Goal: Participate in discussion: Share content

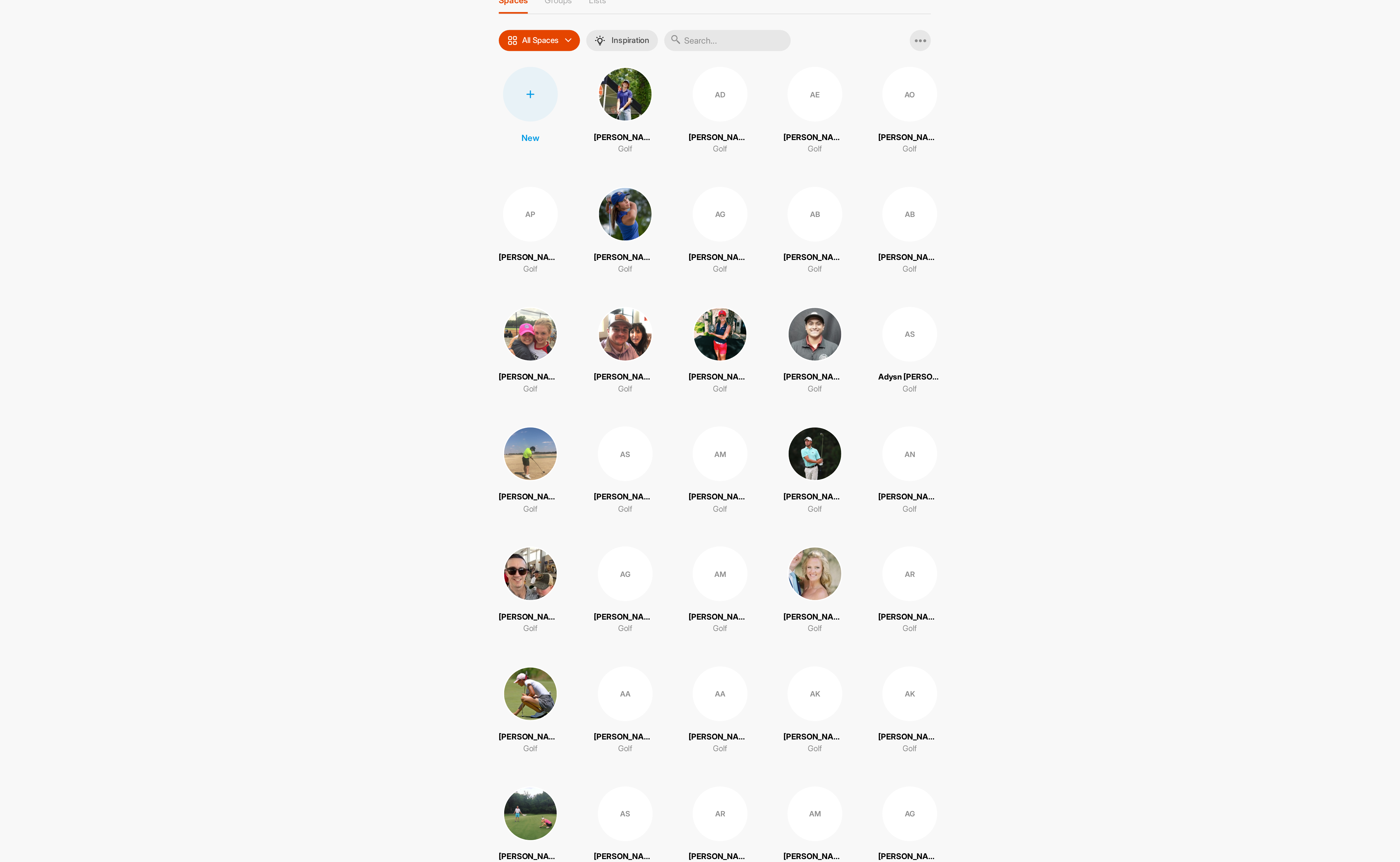
click at [766, 61] on input "text" at bounding box center [751, 60] width 70 height 12
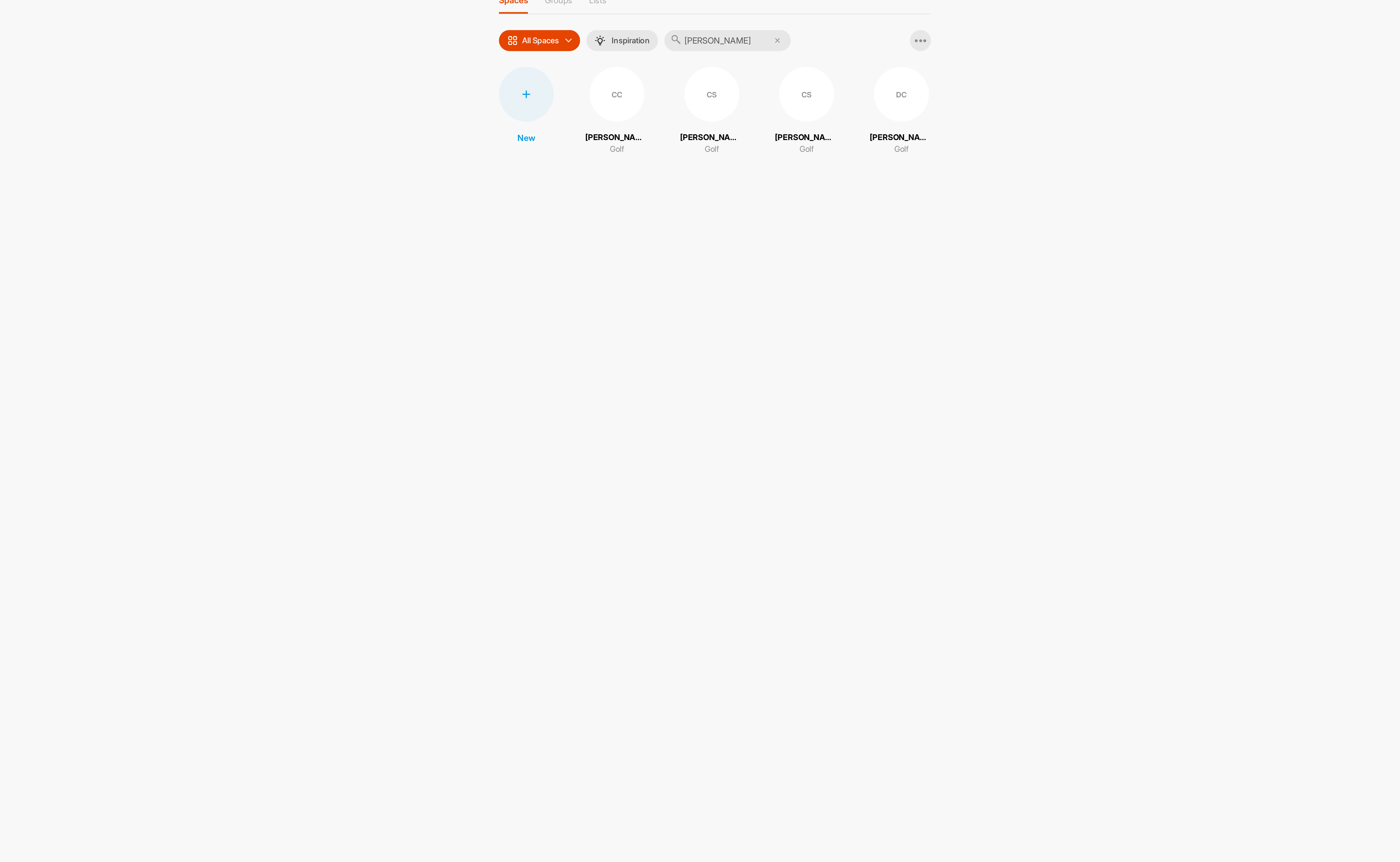
type input "[PERSON_NAME]"
click at [735, 100] on div "CS" at bounding box center [742, 89] width 30 height 30
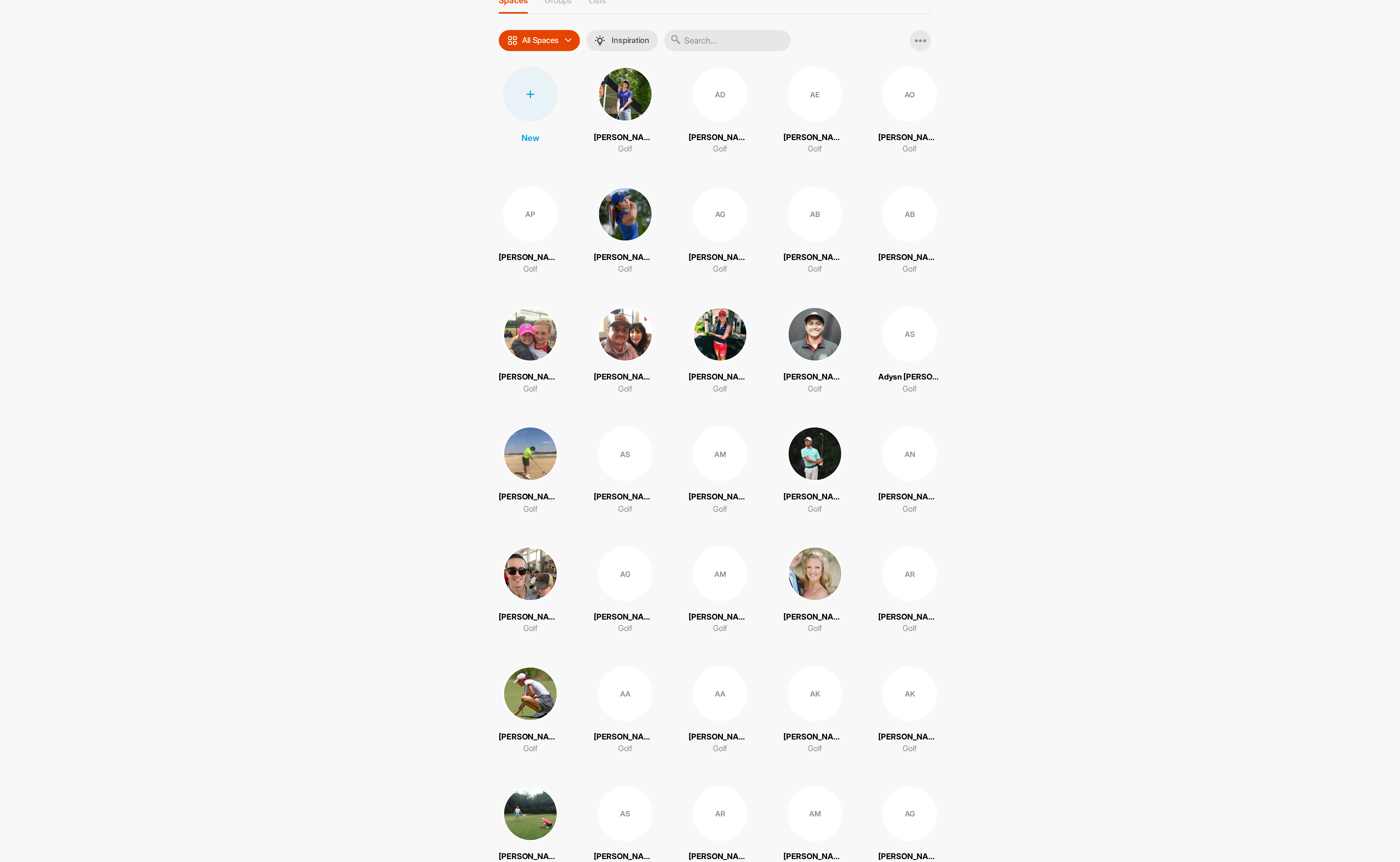
click at [744, 59] on input "text" at bounding box center [751, 60] width 70 height 12
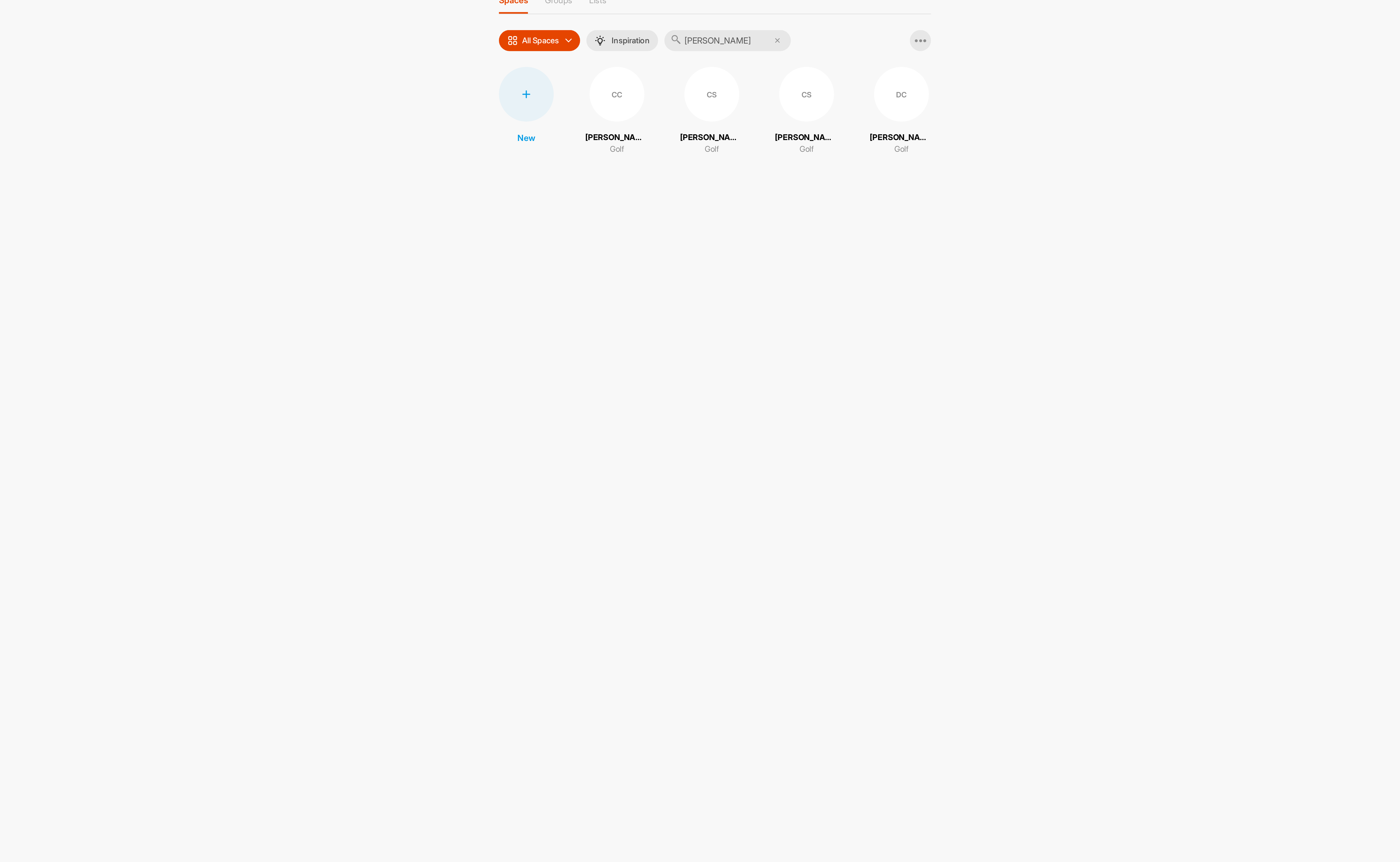
type input "[PERSON_NAME]"
click at [747, 96] on div "CS" at bounding box center [742, 89] width 30 height 30
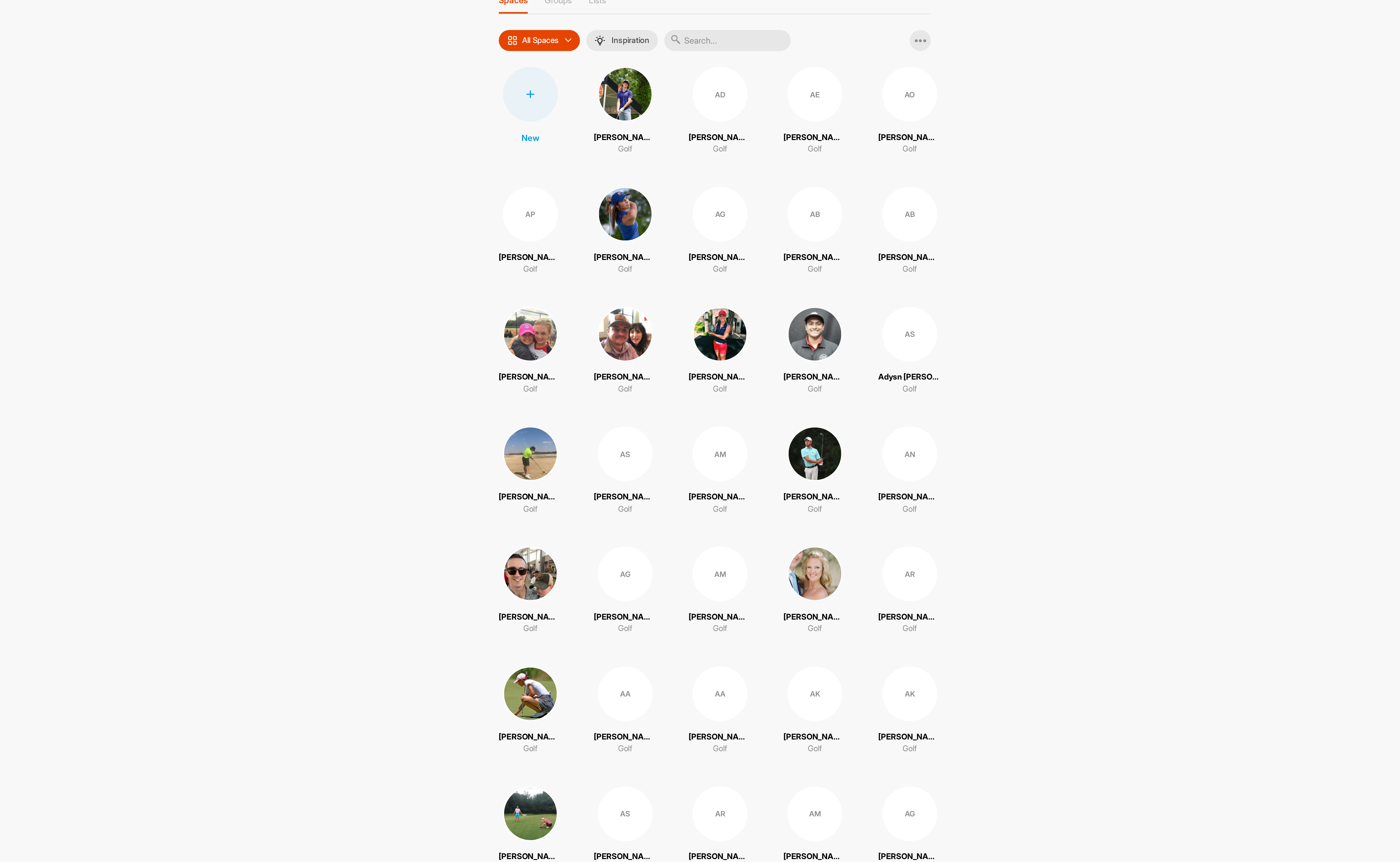
click at [749, 59] on input "text" at bounding box center [751, 60] width 70 height 12
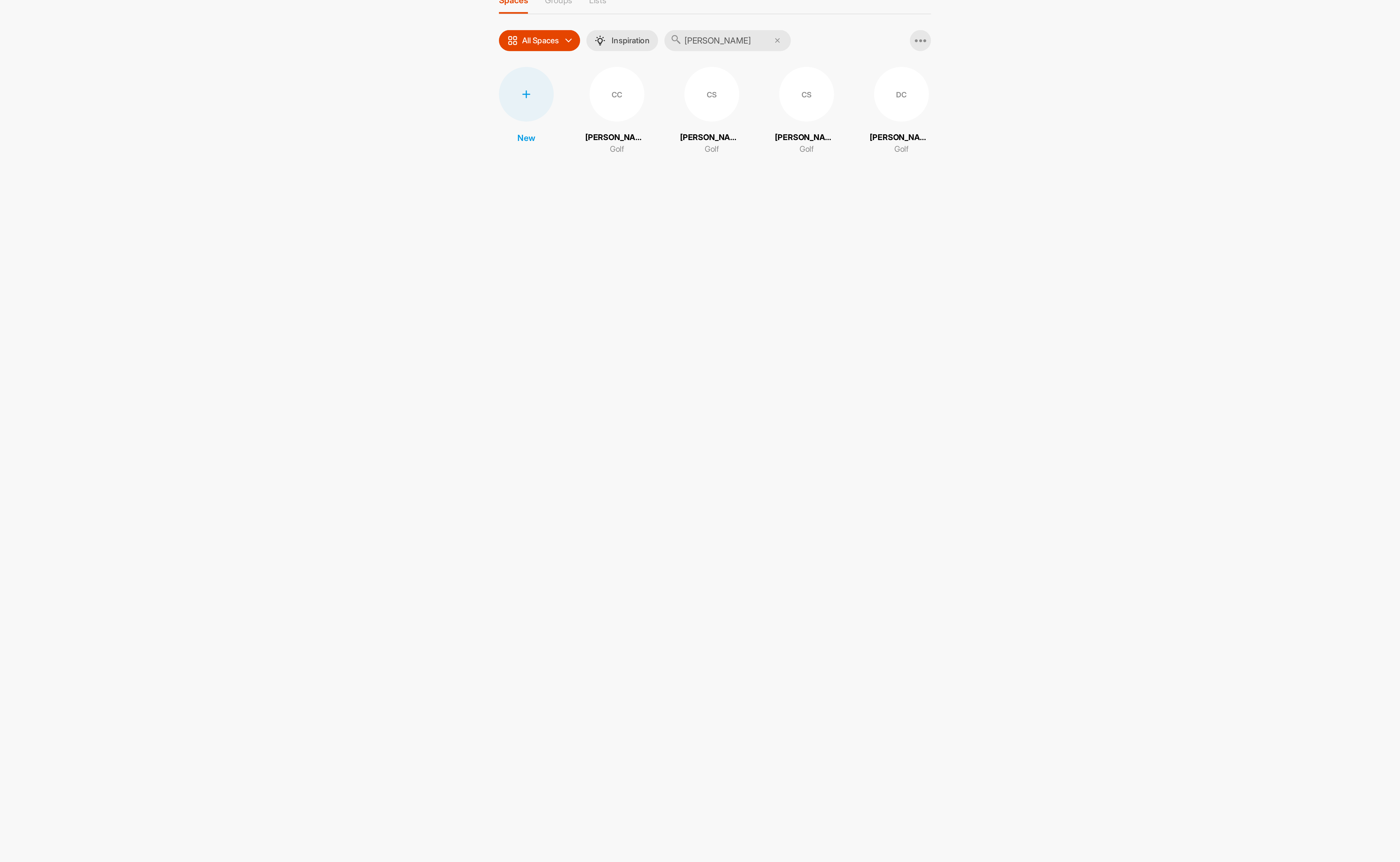
type input "[PERSON_NAME]"
click at [802, 102] on div "CS" at bounding box center [795, 89] width 30 height 30
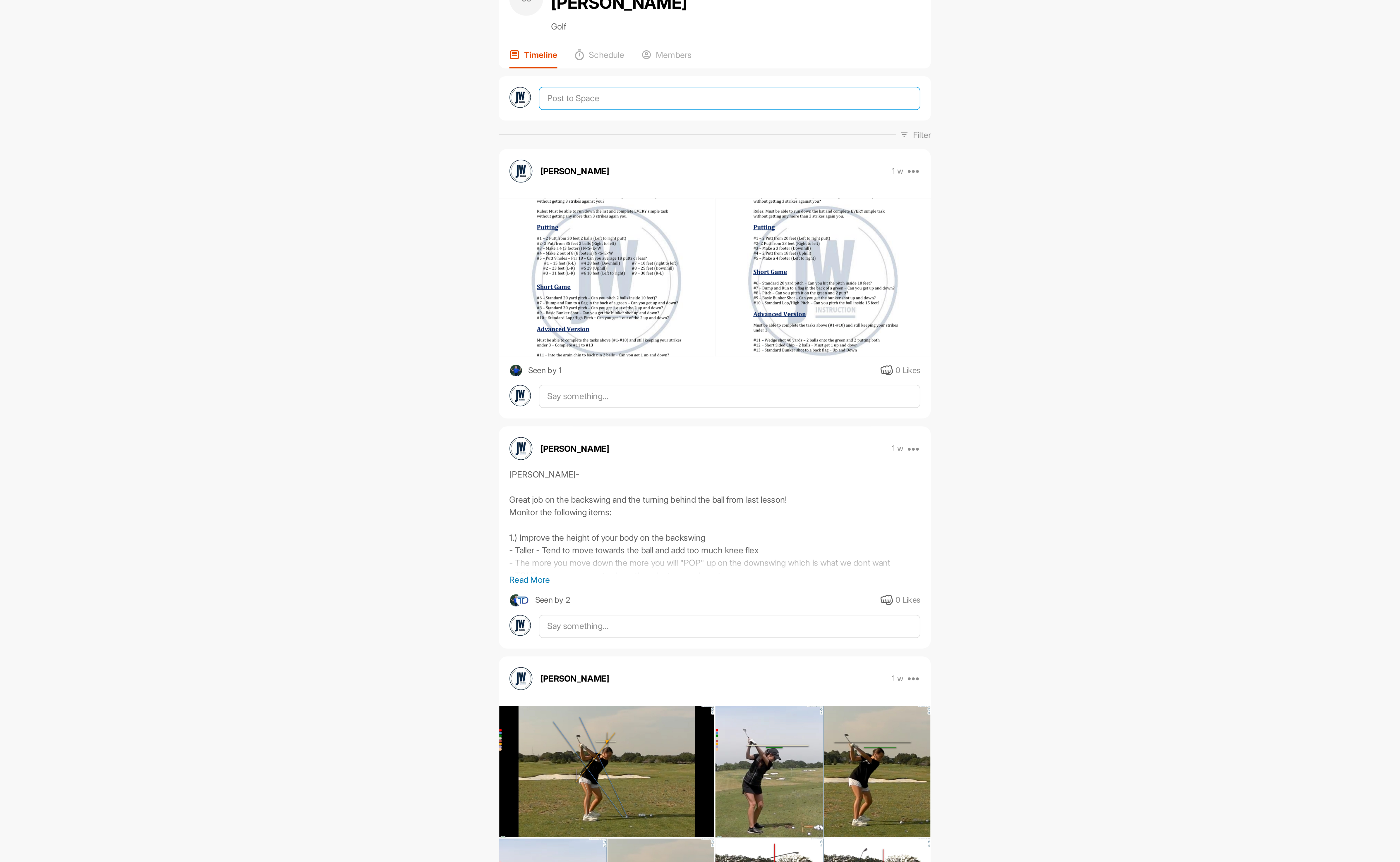
click at [668, 85] on textarea at bounding box center [752, 92] width 212 height 13
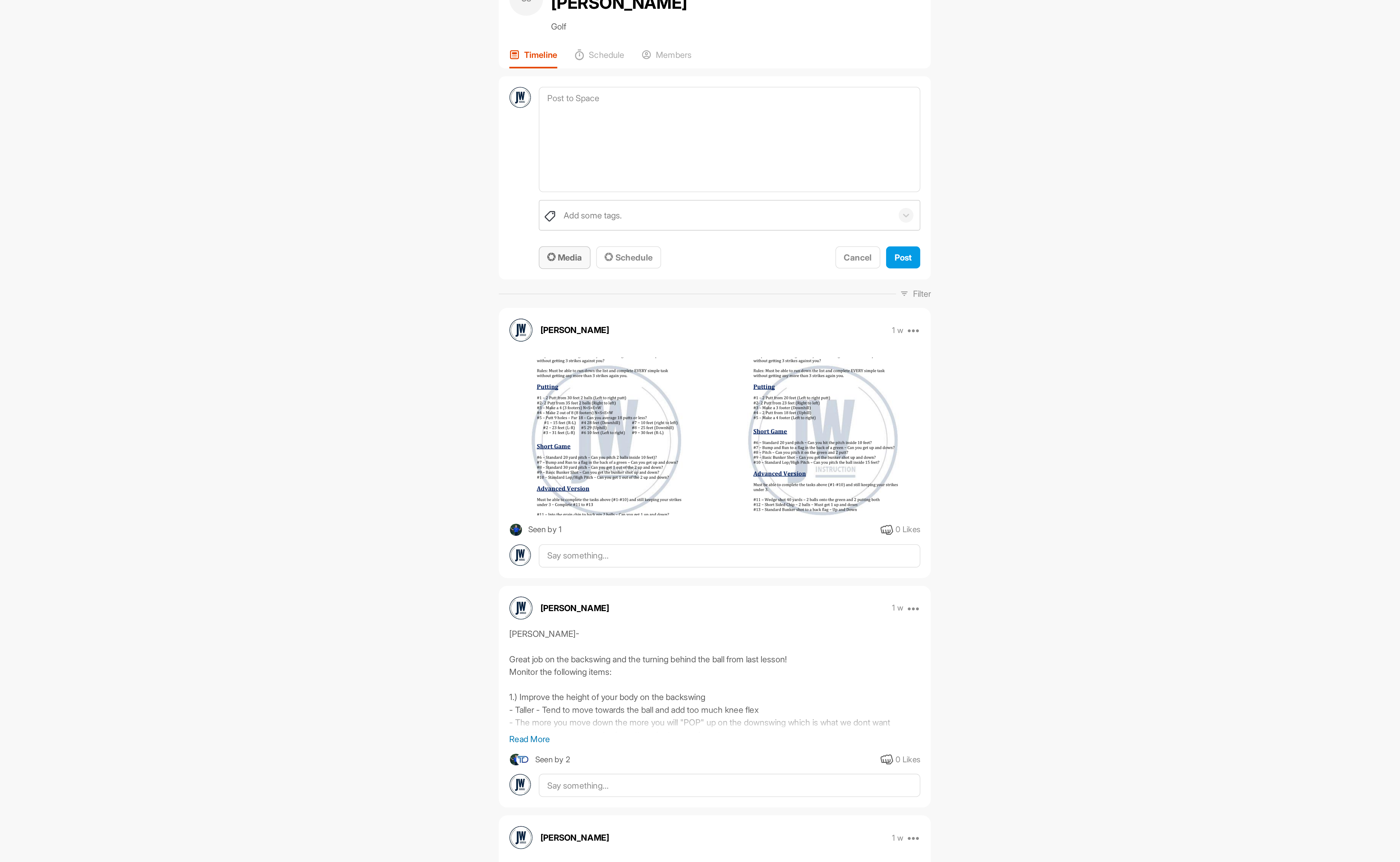
click at [662, 177] on span "Media" at bounding box center [661, 180] width 20 height 6
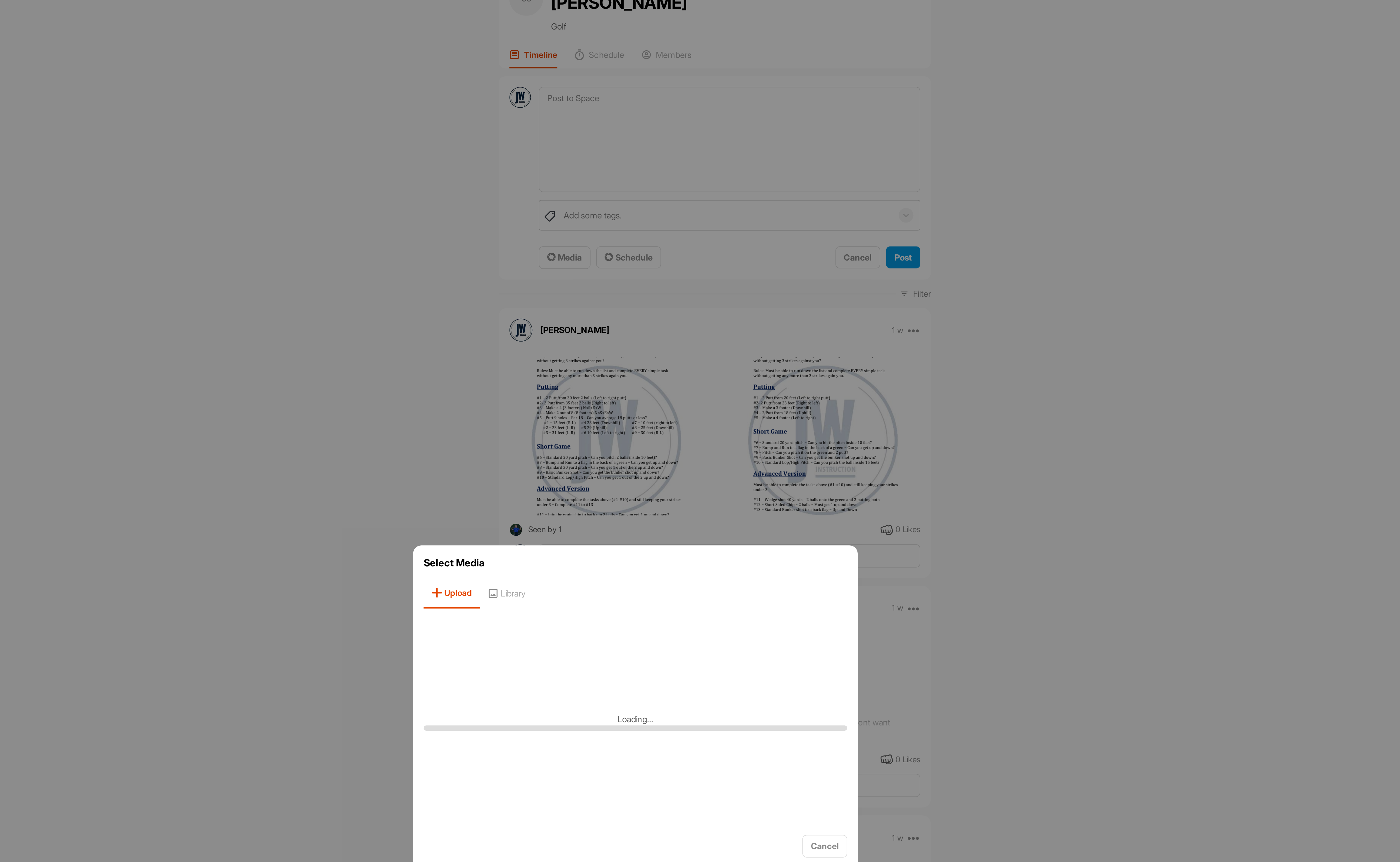
click at [560, 297] on div at bounding box center [700, 431] width 1400 height 862
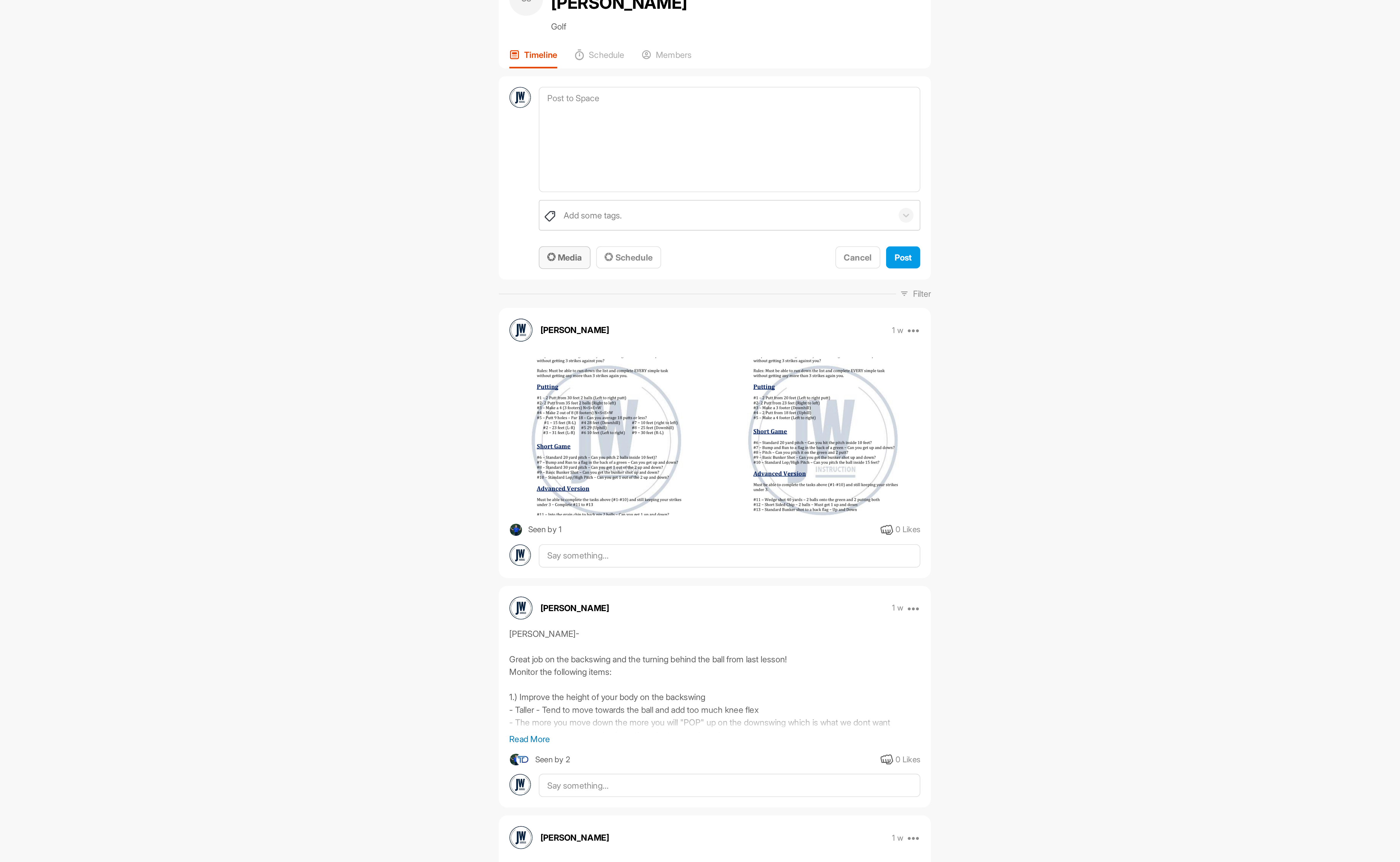
click at [655, 177] on span "Media" at bounding box center [661, 180] width 20 height 6
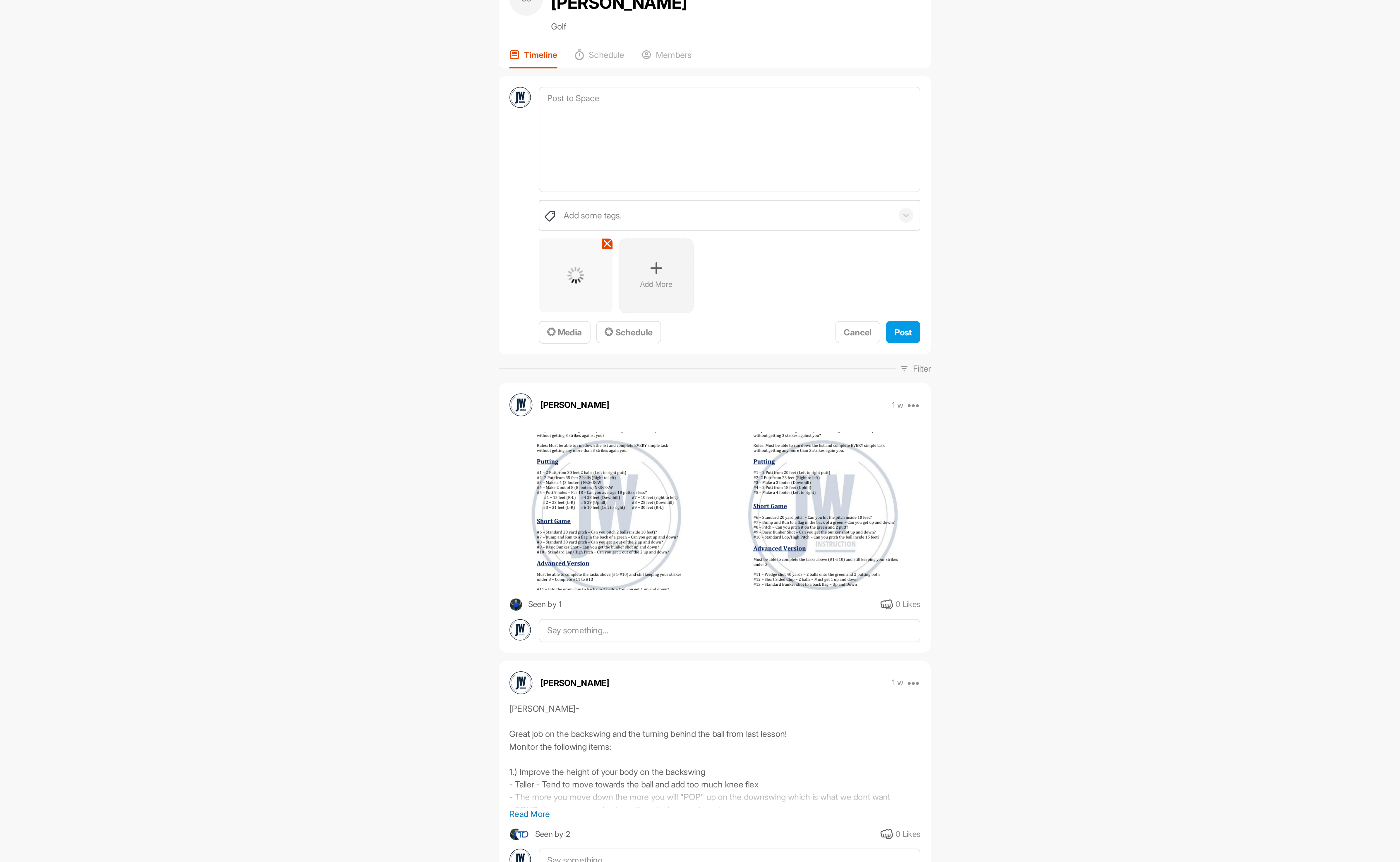
click at [721, 177] on div "Add More" at bounding box center [711, 190] width 41 height 41
click at [759, 192] on p "Add More" at bounding box center [756, 194] width 18 height 6
click at [728, 105] on textarea at bounding box center [752, 115] width 212 height 59
click at [797, 187] on div "Add More" at bounding box center [801, 190] width 41 height 41
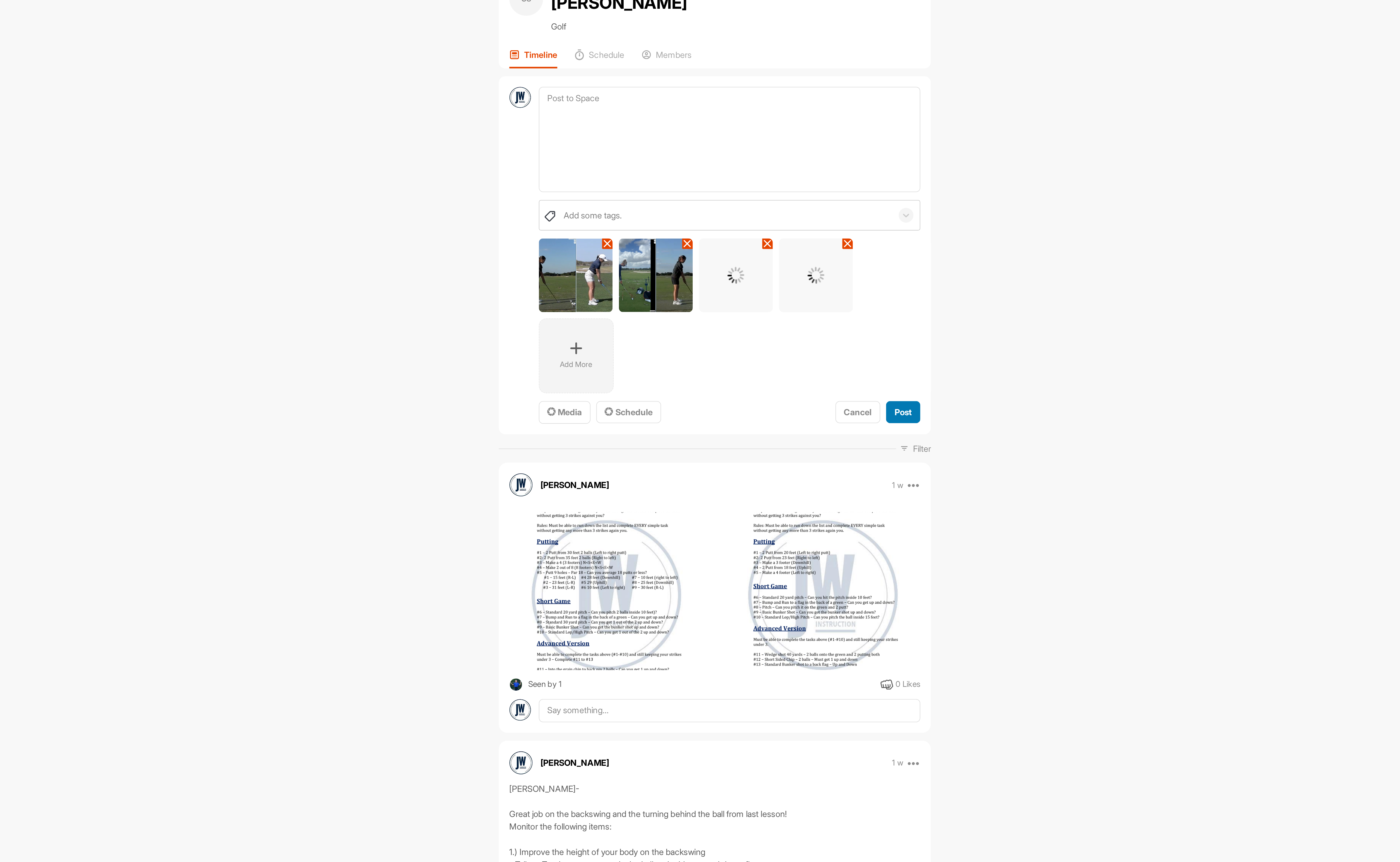
click at [850, 260] on button "Post" at bounding box center [848, 266] width 19 height 12
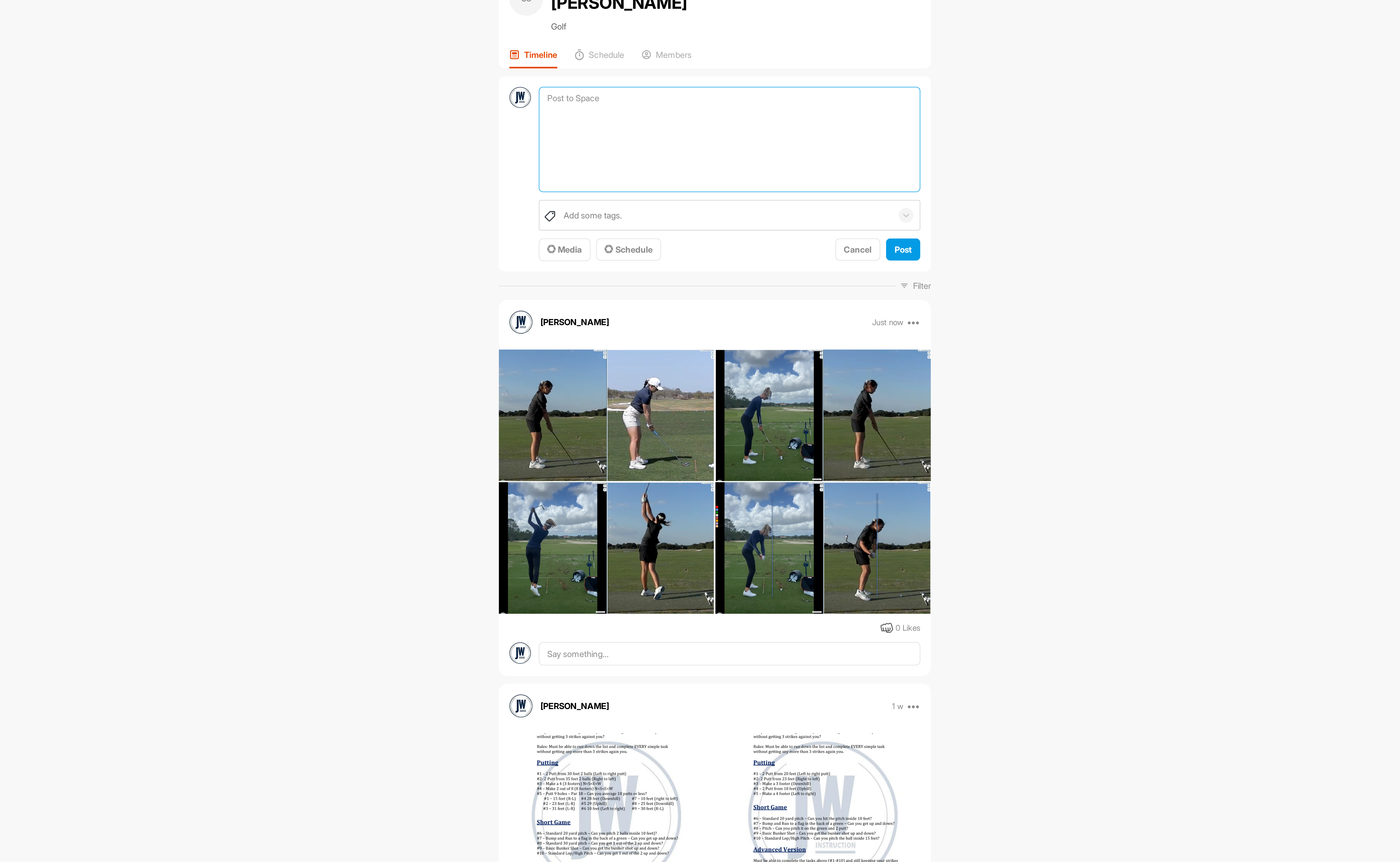
click at [692, 85] on textarea at bounding box center [752, 115] width 212 height 59
click at [663, 173] on span "Media" at bounding box center [661, 175] width 20 height 6
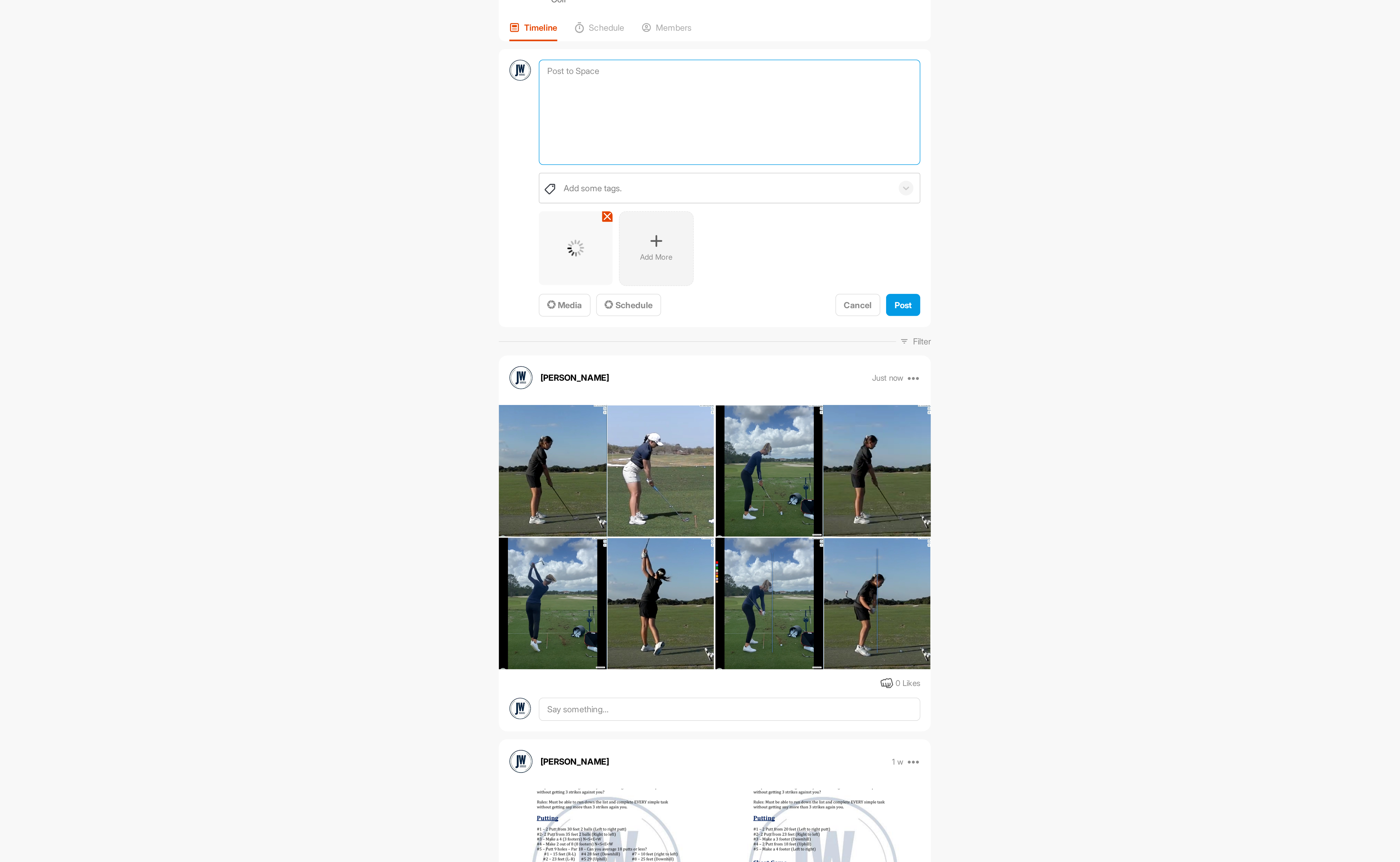
click at [714, 85] on textarea at bounding box center [752, 115] width 212 height 59
click at [704, 177] on div "Add More" at bounding box center [711, 190] width 41 height 41
click at [756, 185] on div "Add More" at bounding box center [756, 190] width 41 height 41
click at [791, 173] on div "Add More" at bounding box center [801, 190] width 41 height 41
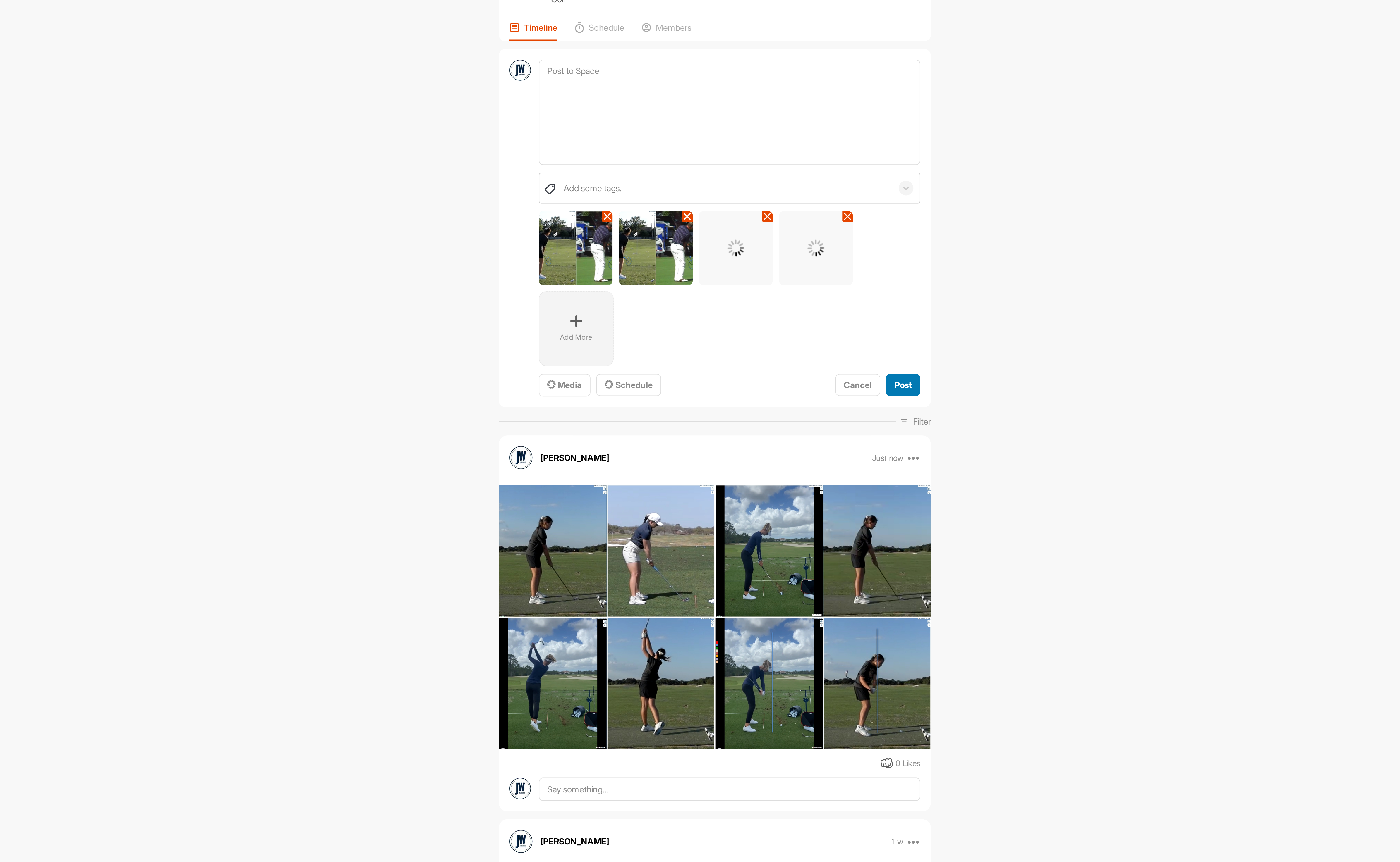
click at [846, 263] on span "Post" at bounding box center [849, 266] width 10 height 6
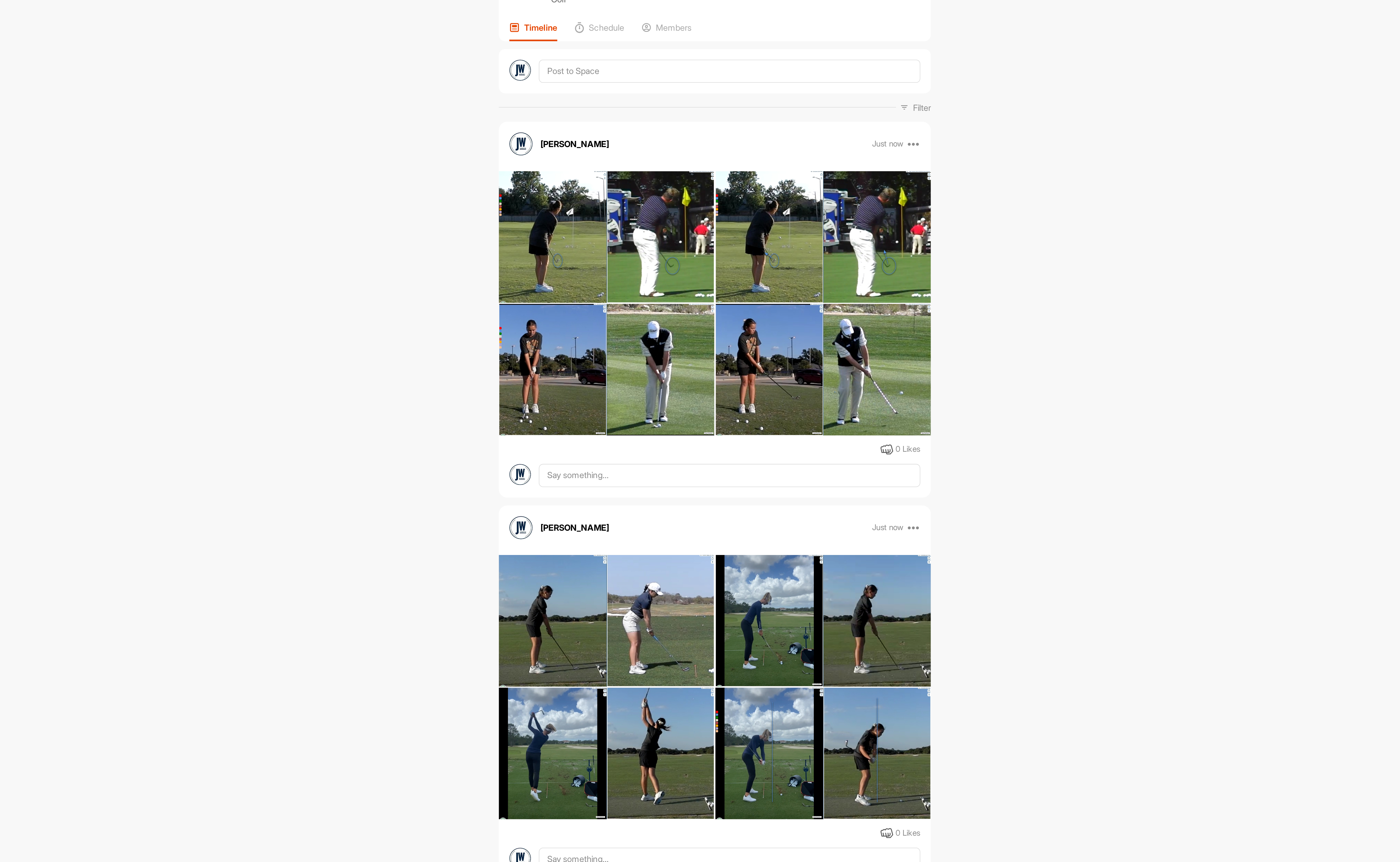
scroll to position [1, 0]
click at [708, 85] on textarea at bounding box center [752, 91] width 212 height 13
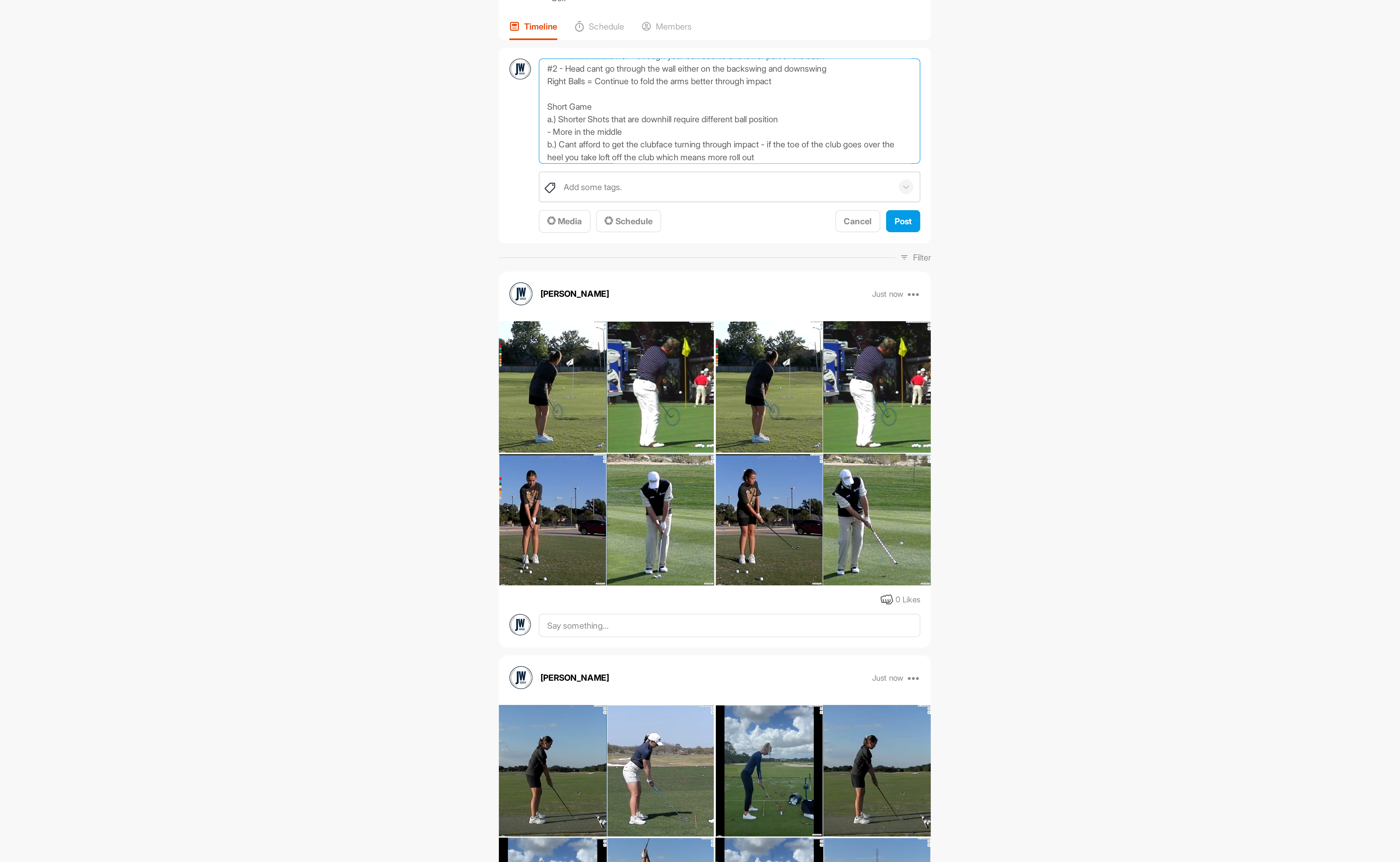
scroll to position [29, 0]
type textarea "Full Swing #1 - Handle little lower - through your belt buckle and lower part o…"
click at [844, 172] on div "Post" at bounding box center [849, 175] width 10 height 7
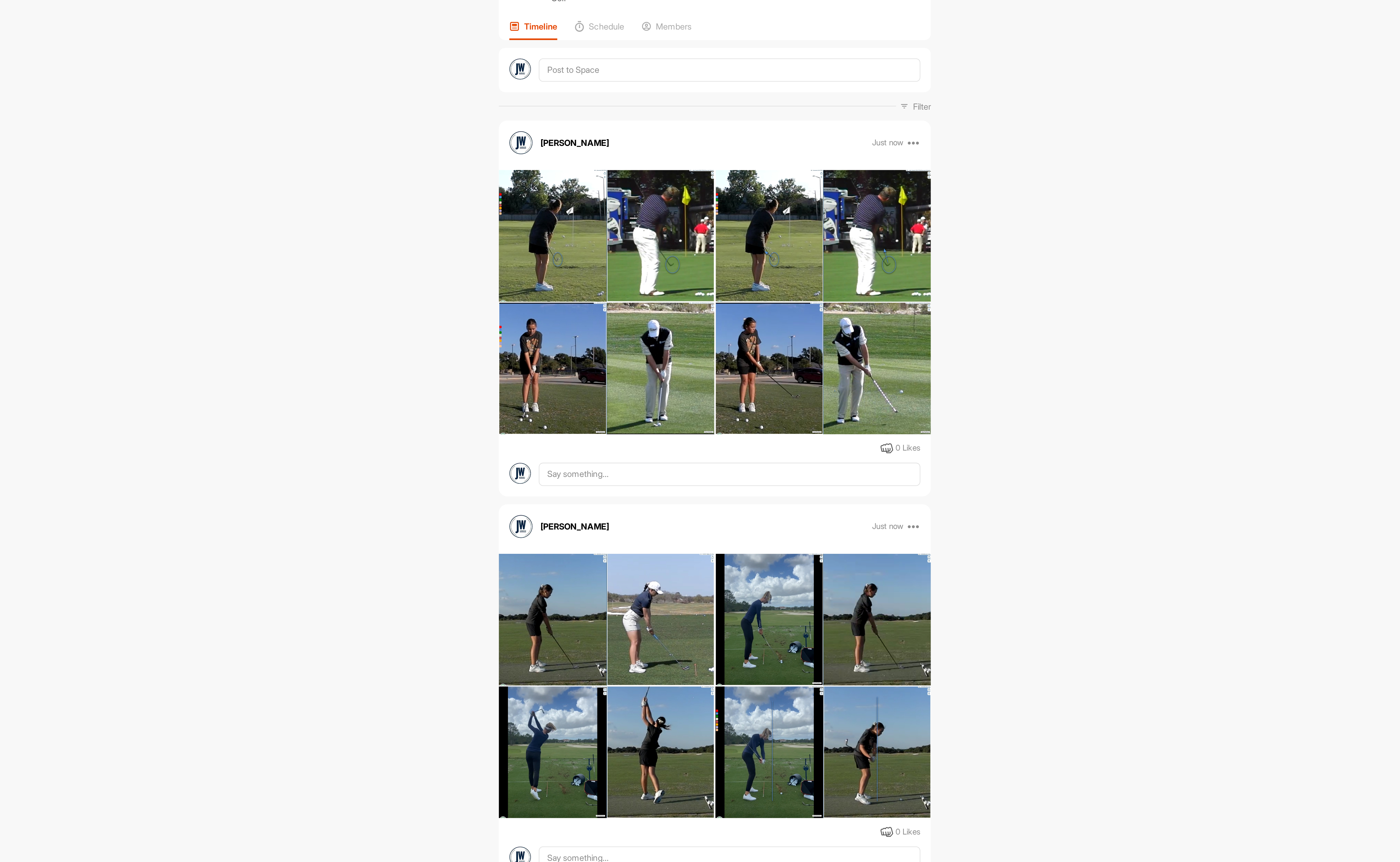
scroll to position [0, 0]
